Goal: Task Accomplishment & Management: Complete application form

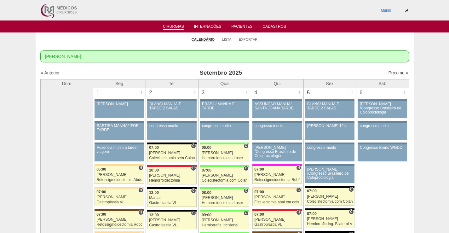
click at [389, 74] on link "Próximo »" at bounding box center [398, 72] width 20 height 5
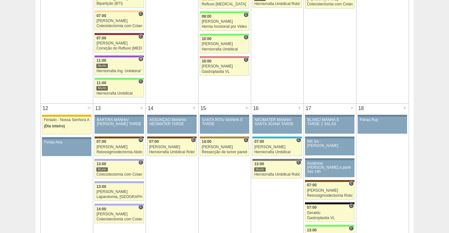
scroll to position [346, 0]
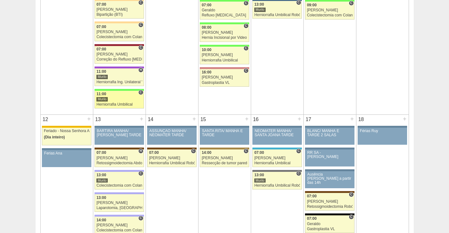
click at [122, 96] on div "11:00" at bounding box center [119, 94] width 46 height 4
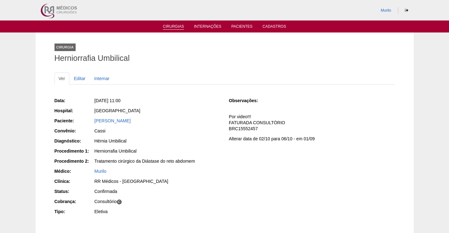
click at [177, 26] on link "Cirurgias" at bounding box center [173, 26] width 21 height 5
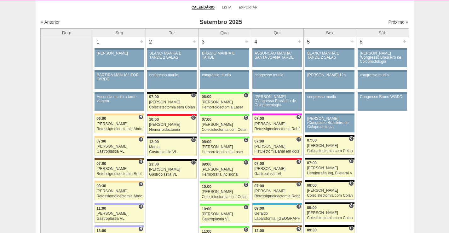
scroll to position [31, 0]
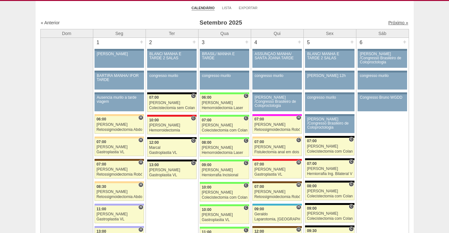
click at [396, 21] on link "Próximo »" at bounding box center [398, 22] width 20 height 5
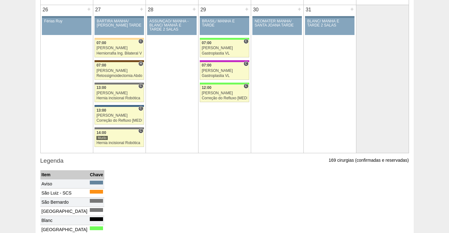
scroll to position [819, 0]
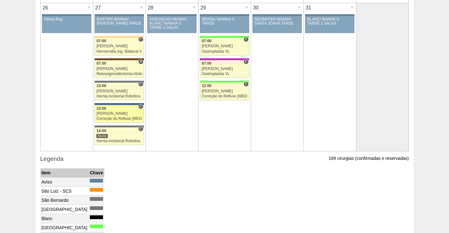
click at [135, 113] on div "[PERSON_NAME]" at bounding box center [119, 113] width 46 height 4
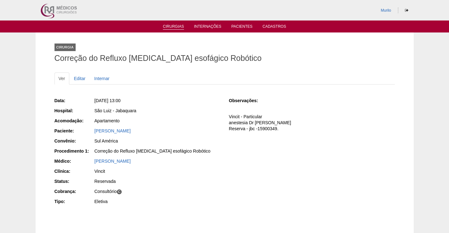
click at [173, 24] on link "Cirurgias" at bounding box center [173, 26] width 21 height 5
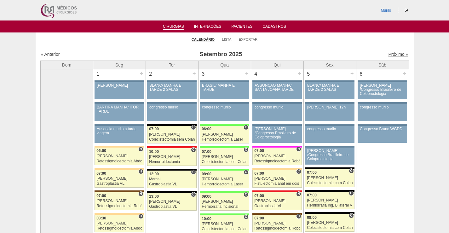
click at [389, 52] on link "Próximo »" at bounding box center [398, 54] width 20 height 5
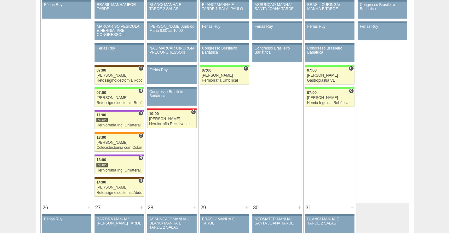
scroll to position [598, 0]
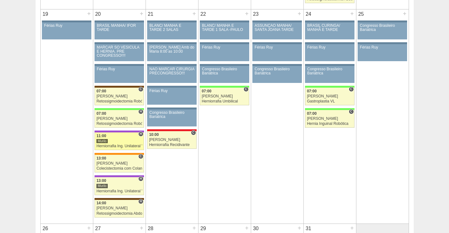
click at [128, 141] on div "Murilo" at bounding box center [119, 141] width 46 height 4
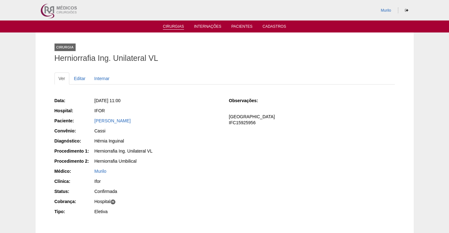
click at [177, 28] on link "Cirurgias" at bounding box center [173, 26] width 21 height 5
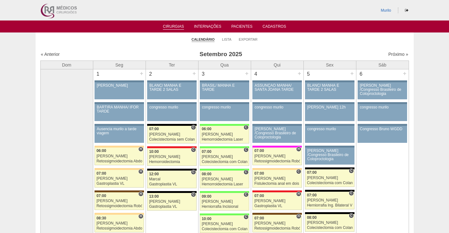
click at [387, 57] on div "Próximo »" at bounding box center [364, 54] width 88 height 6
click at [388, 55] on link "Próximo »" at bounding box center [398, 54] width 20 height 5
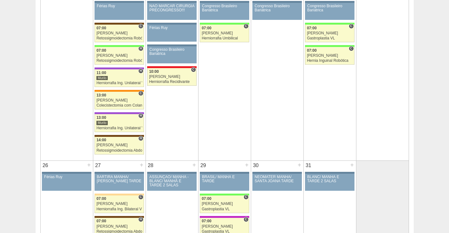
scroll to position [598, 0]
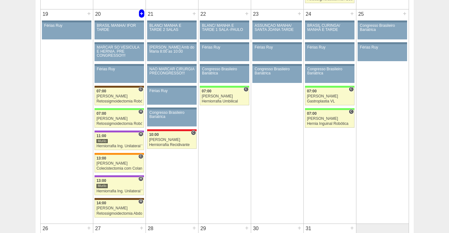
click at [142, 13] on div "+" at bounding box center [141, 13] width 5 height 8
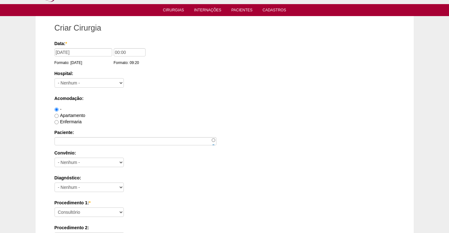
scroll to position [31, 0]
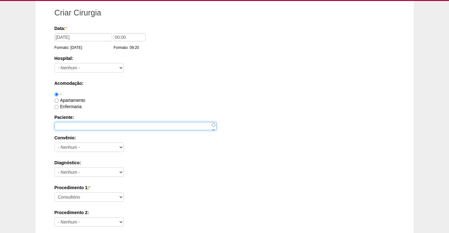
click at [69, 125] on input "Paciente:" at bounding box center [135, 126] width 162 height 8
paste input "NICOLE MACIEL BARRETOS PARRALEGO"
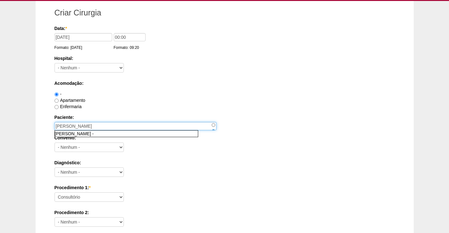
type input "NICOLE MACIEL BARRETOS PARRALEGO"
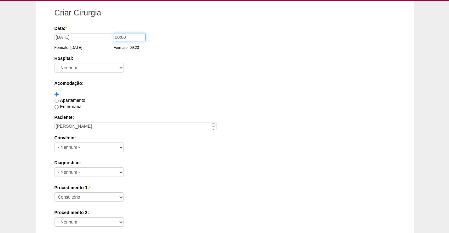
drag, startPoint x: 127, startPoint y: 34, endPoint x: 97, endPoint y: 36, distance: 30.3
click at [97, 31] on div "Data: * 20/10/2025 Formato: 15/09/2025 00:00 Formato: 09:20" at bounding box center [223, 28] width 338 height 6
type input "11:00"
click at [88, 68] on select "- Nenhum - 9 de Julho Albert Einstein Alvorada América Assunção Bartira Benefic…" at bounding box center [88, 67] width 69 height 9
select select "59"
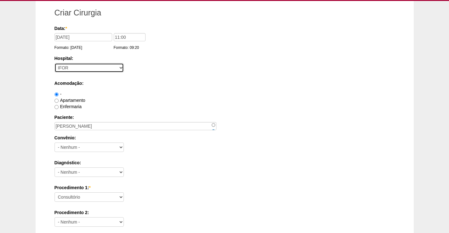
click at [54, 63] on select "- Nenhum - 9 de Julho Albert Einstein Alvorada América Assunção Bartira Benefic…" at bounding box center [88, 67] width 69 height 9
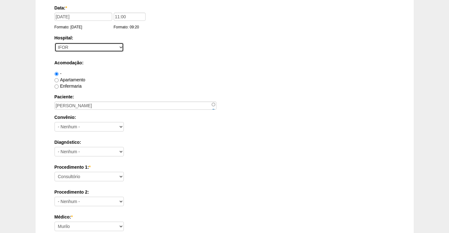
scroll to position [63, 0]
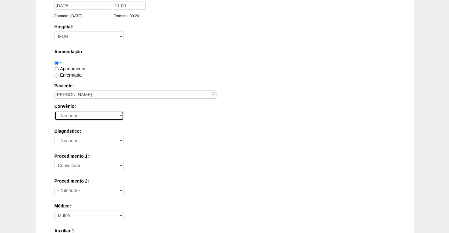
click at [88, 114] on select "- Nenhum - Abet Afresp Allianz Amil Blue Life Caasp Cabesp Caixa de Pensões Car…" at bounding box center [88, 115] width 69 height 9
select select "26"
click at [54, 111] on select "- Nenhum - Abet Afresp Allianz Amil Blue Life Caasp Cabesp Caixa de Pensões Car…" at bounding box center [88, 115] width 69 height 9
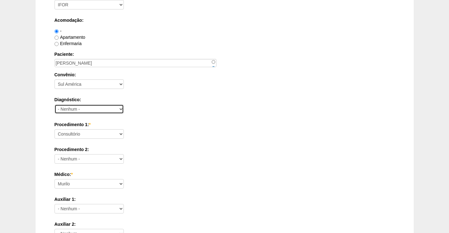
click at [95, 111] on select "- Nenhum - Abdome Agudo Abscesso Hepático Abscesso Perianal Abscesso Peritoneal…" at bounding box center [88, 108] width 69 height 9
select select "34542"
click at [54, 104] on select "- Nenhum - Abdome Agudo Abscesso Hepático Abscesso Perianal Abscesso Peritoneal…" at bounding box center [88, 108] width 69 height 9
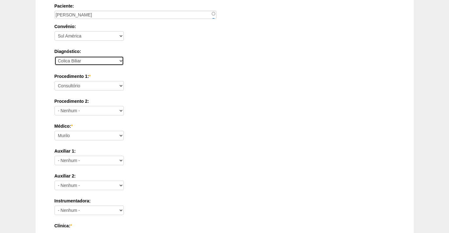
scroll to position [157, 0]
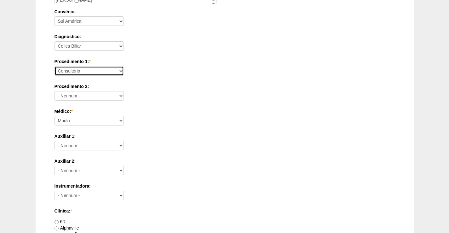
click at [108, 71] on select "Consultório Abscesso Hepático - Drenagem Abscesso perianal Amputação Abdômino P…" at bounding box center [88, 70] width 69 height 9
select select "3735"
click at [54, 66] on select "Consultório Abscesso Hepático - Drenagem Abscesso perianal Amputação Abdômino P…" at bounding box center [88, 70] width 69 height 9
click at [105, 88] on label "Procedimento 2:" at bounding box center [224, 86] width 340 height 6
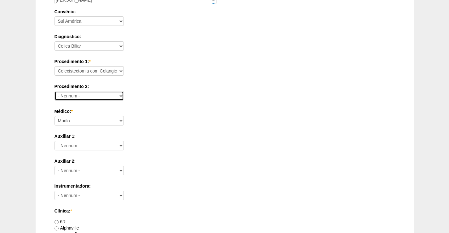
click at [105, 91] on select "- Nenhum - Consultório Abscesso Hepático - Drenagem Abscesso perianal Amputação…" at bounding box center [88, 95] width 69 height 9
click at [105, 94] on select "- Nenhum - Consultório Abscesso Hepático - Drenagem Abscesso perianal Amputação…" at bounding box center [88, 95] width 69 height 9
click at [238, 128] on div "Médico: * Ana Paula Bruno Felipe Rossi Geraldo Igor Benevides Isabella Juliana …" at bounding box center [224, 118] width 340 height 20
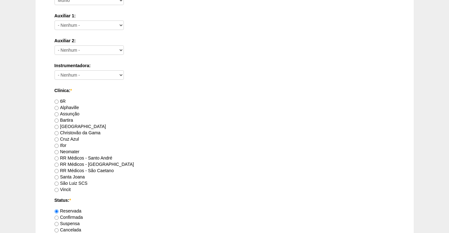
scroll to position [283, 0]
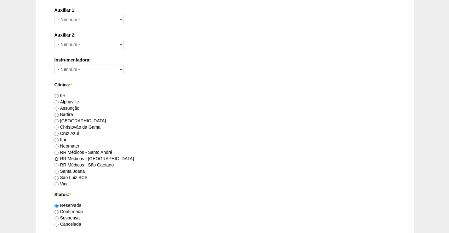
click at [58, 159] on input "RR Médicos - São Bernardo do Campo" at bounding box center [56, 159] width 4 height 4
radio input "true"
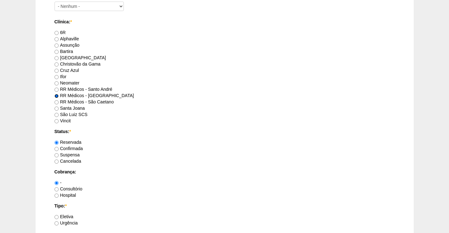
scroll to position [409, 0]
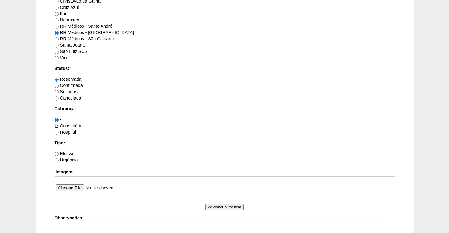
click at [57, 125] on input "Consultório" at bounding box center [56, 126] width 4 height 4
radio input "true"
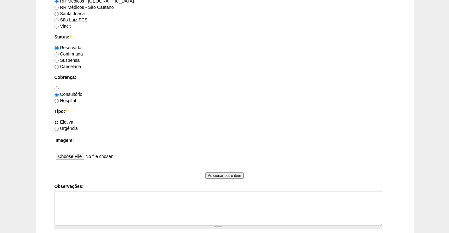
click at [57, 121] on input "Eletiva" at bounding box center [56, 122] width 4 height 4
radio input "true"
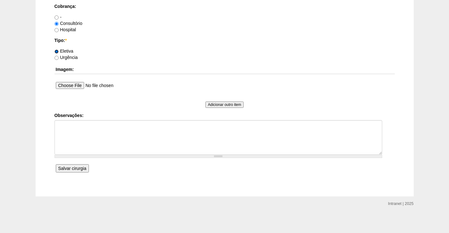
scroll to position [513, 0]
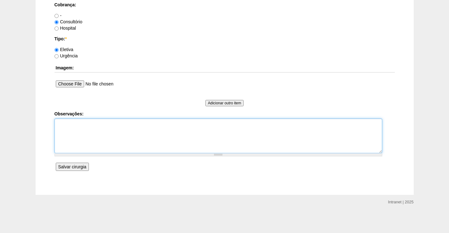
click at [86, 140] on textarea "Observações:" at bounding box center [217, 135] width 327 height 35
type textarea "pos bypass checar petersen"
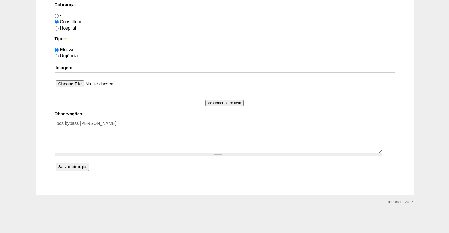
click at [80, 164] on input "Salvar cirurgia" at bounding box center [72, 166] width 33 height 8
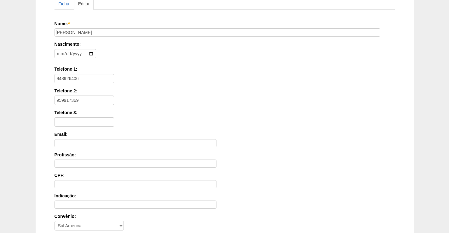
scroll to position [152, 0]
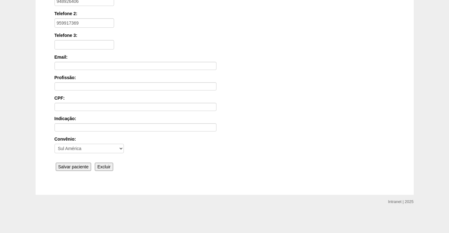
click at [82, 168] on input "Salvar paciente" at bounding box center [74, 166] width 36 height 8
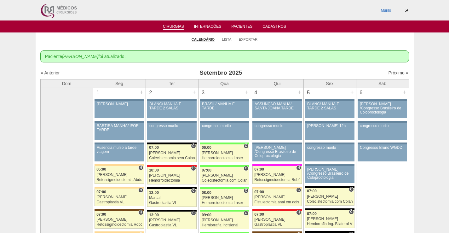
click at [391, 72] on link "Próximo »" at bounding box center [398, 72] width 20 height 5
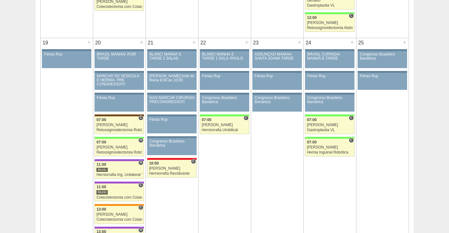
scroll to position [598, 0]
